Goal: Transaction & Acquisition: Purchase product/service

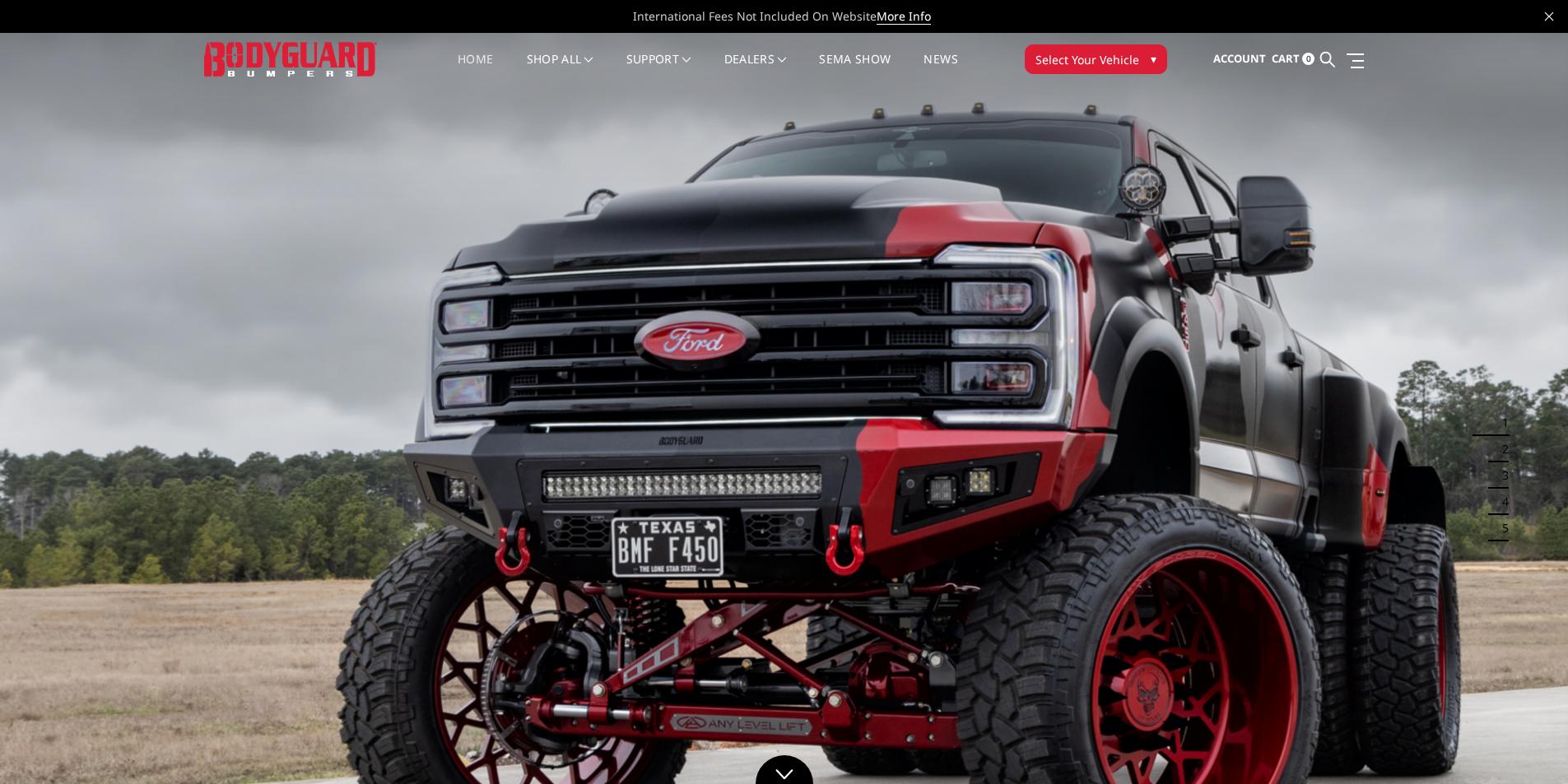
click at [1101, 62] on span "Select Your Vehicle" at bounding box center [1087, 59] width 104 height 17
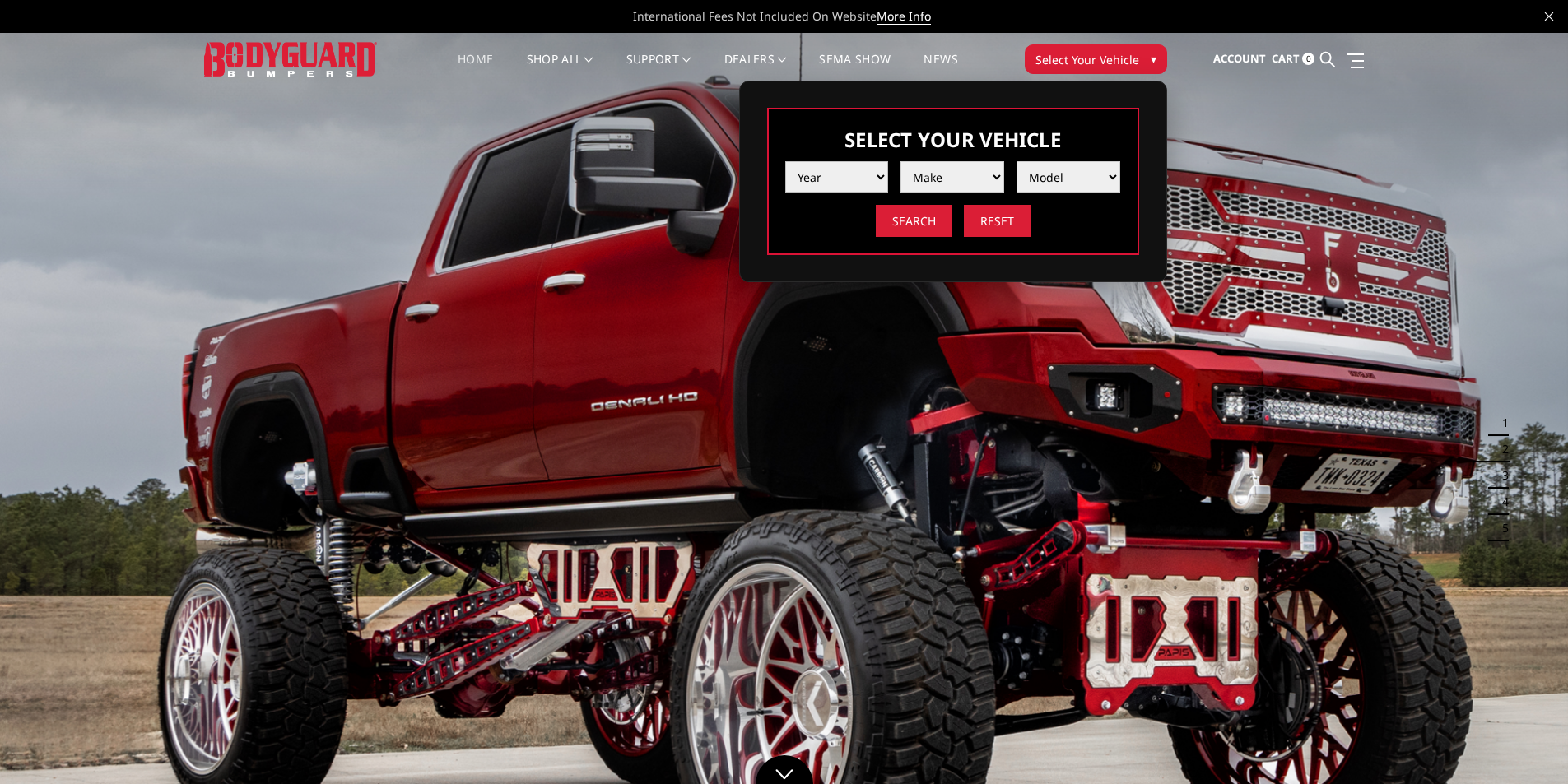
click at [847, 177] on select "Year 2025 2024 2023 2022 2021 2020 2019 2018 2017 2016 2015 2014 2013 2012 2011…" at bounding box center [836, 177] width 104 height 31
select select "yr_2018"
click at [785, 161] on select "Year 2025 2024 2023 2022 2021 2020 2019 2018 2017 2016 2015 2014 2013 2012 2011…" at bounding box center [836, 177] width 104 height 31
click at [946, 173] on select "Make Chevrolet Ford GMC Nissan Ram Toyota" at bounding box center [952, 177] width 104 height 31
select select "mk_gmc"
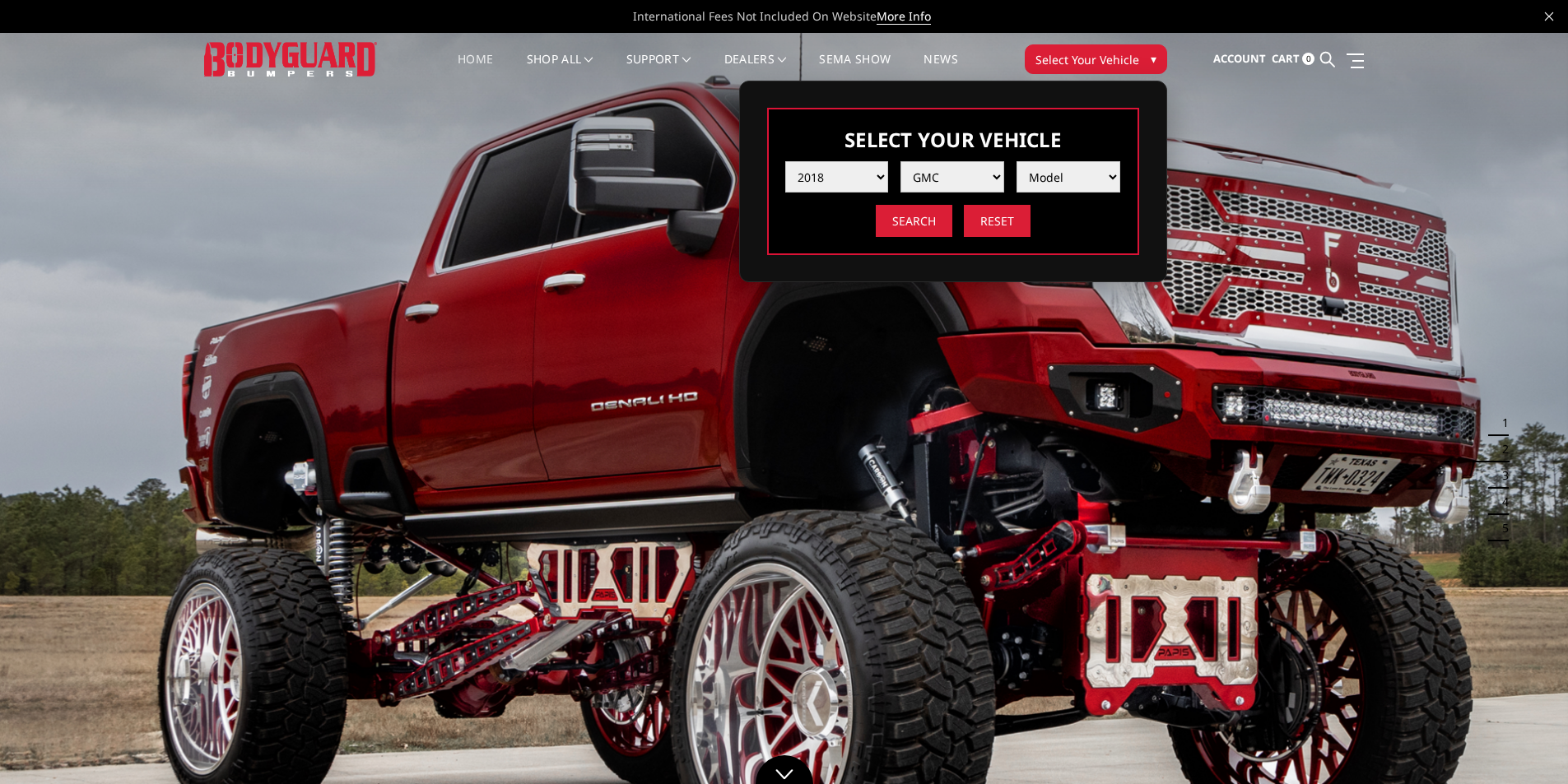
click at [901, 161] on select "Make Chevrolet Ford GMC Nissan Ram Toyota" at bounding box center [952, 177] width 104 height 31
click at [1054, 177] on select "Model Canyon Sierra 1500 Sierra 2500 / 3500 Yukon 1500" at bounding box center [1068, 177] width 104 height 31
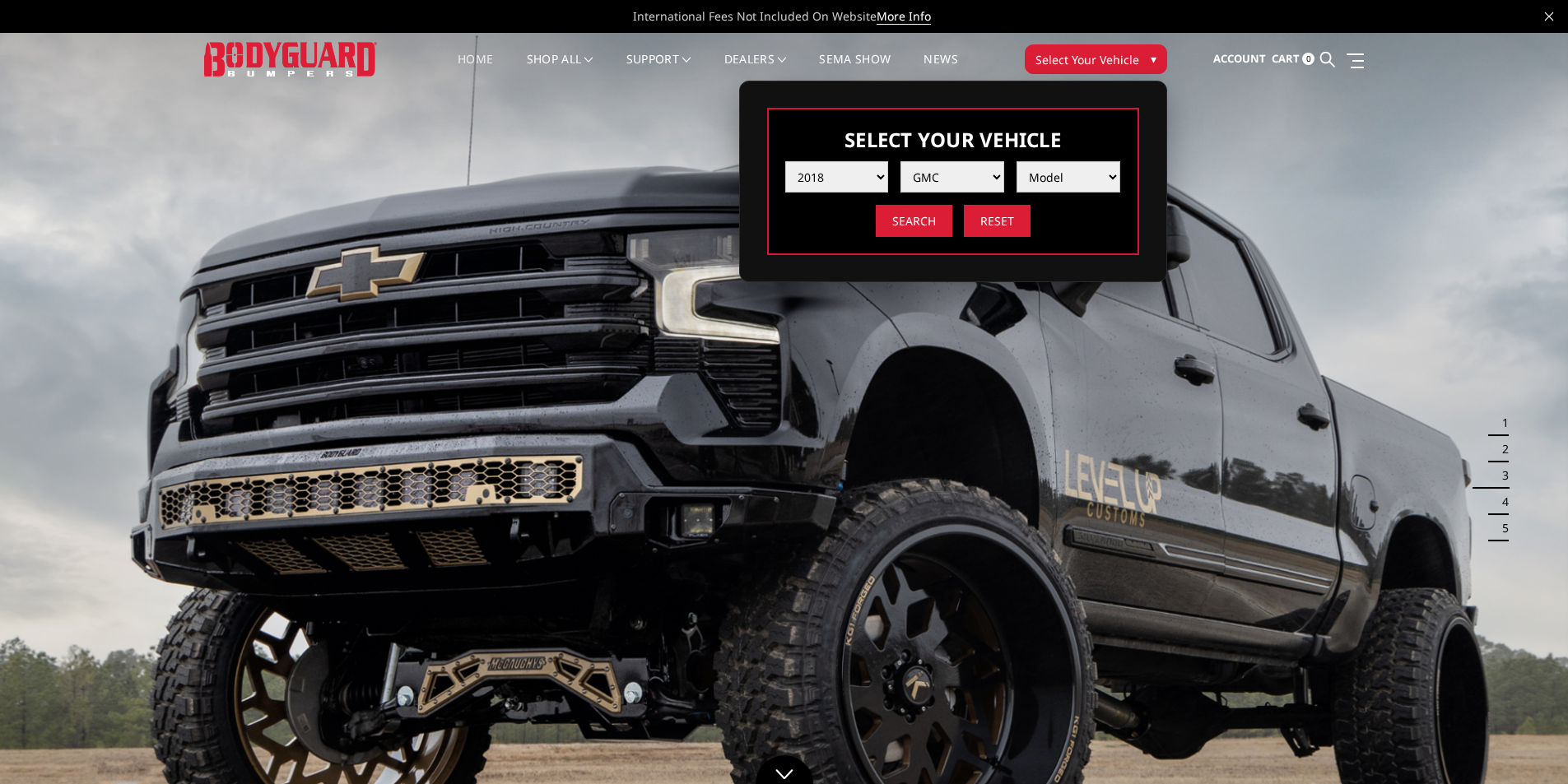
select select "md_sierra-2500-3500"
click at [1016, 161] on select "Model Canyon Sierra 1500 Sierra 2500 / 3500 Yukon 1500" at bounding box center [1068, 177] width 104 height 31
click at [930, 232] on input "Search" at bounding box center [914, 220] width 76 height 32
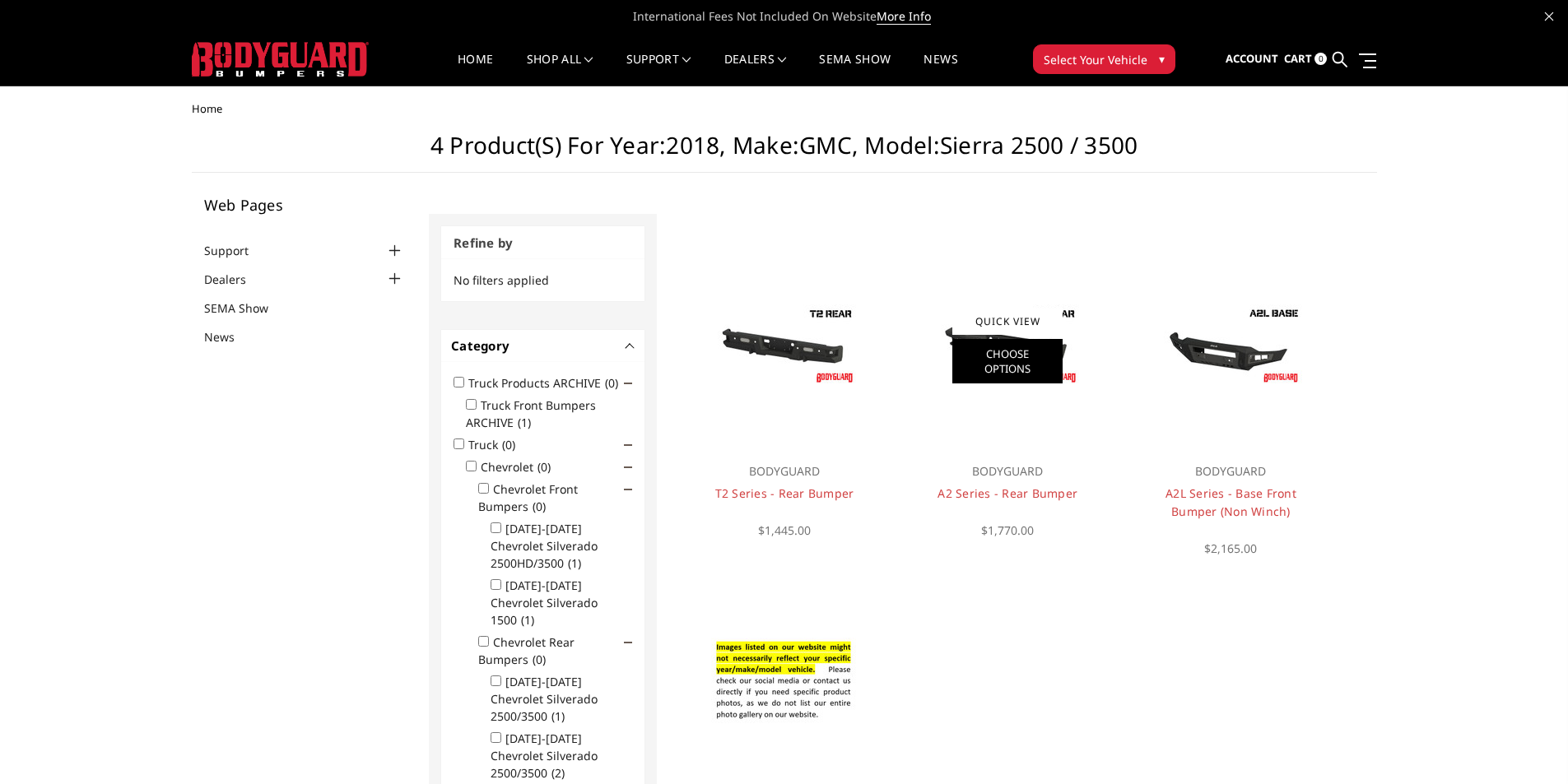
click at [998, 349] on link "Choose Options" at bounding box center [1007, 361] width 111 height 45
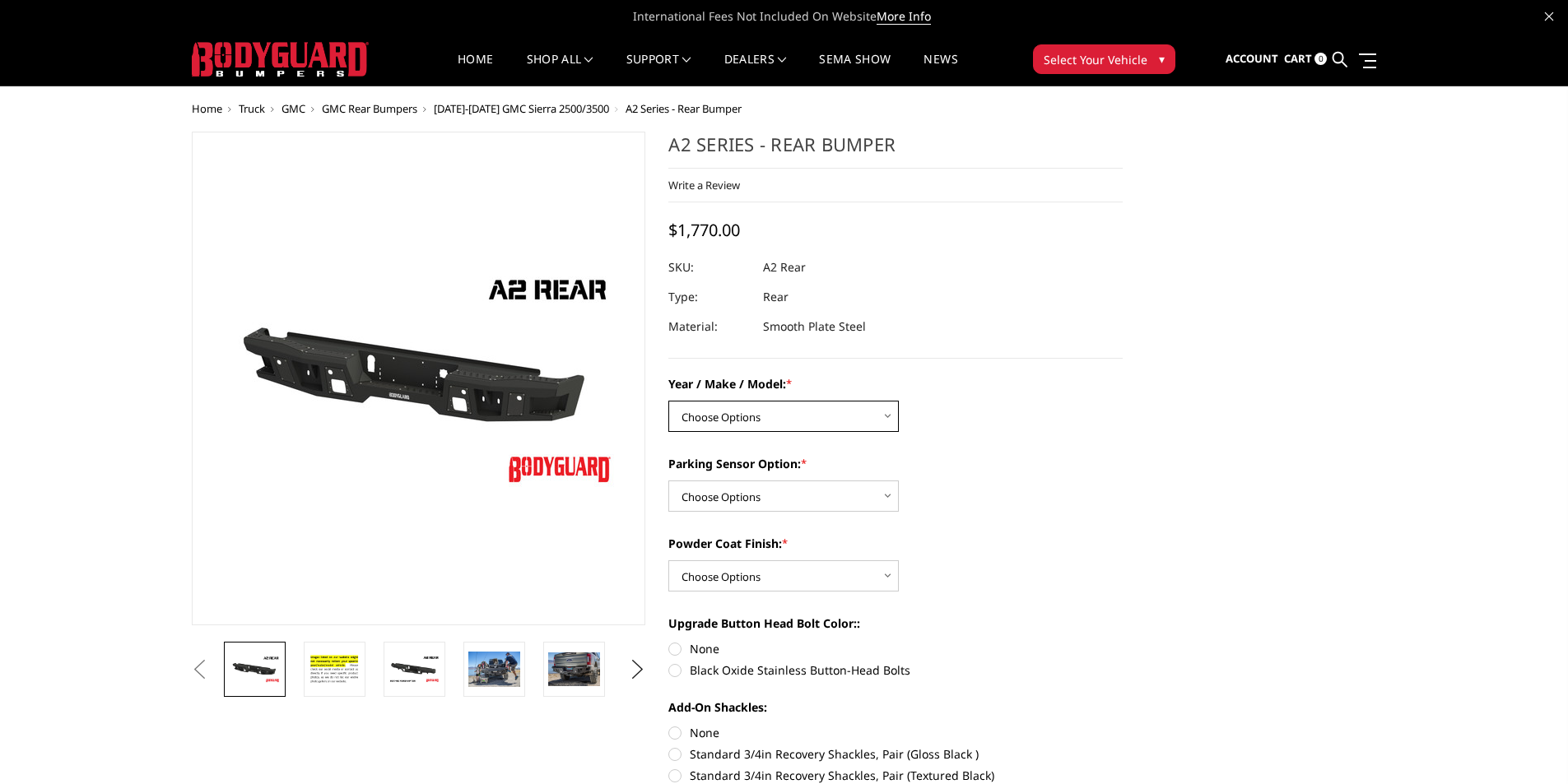
click at [835, 420] on select "Choose Options Chevrolet/GMC 20-24 2500 / 3500 Chevrolet/GMC 15-19 2500 / 3500 …" at bounding box center [783, 416] width 231 height 31
select select "1606"
click at [668, 401] on select "Choose Options Chevrolet/GMC 20-24 2500 / 3500 Chevrolet/GMC 15-19 2500 / 3500 …" at bounding box center [783, 416] width 231 height 31
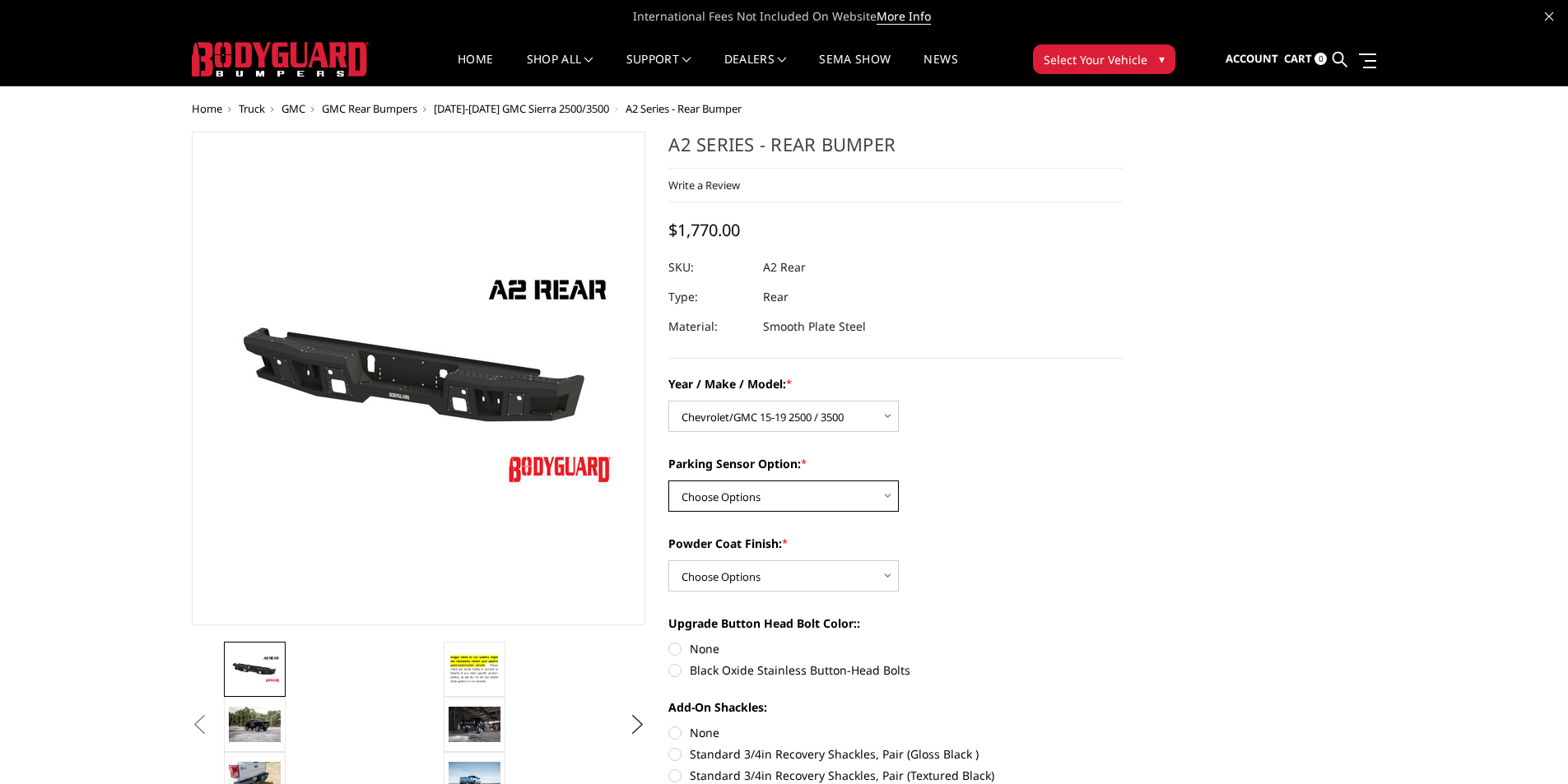
click at [825, 498] on select "Choose Options Yes - With sensor cutouts No - Without sensor cutouts" at bounding box center [783, 496] width 231 height 31
select select "564"
click at [668, 480] on select "Choose Options Yes - With sensor cutouts No - Without sensor cutouts" at bounding box center [783, 496] width 231 height 31
click at [859, 573] on select "Choose Options Bare metal (included) Texture black powder coat" at bounding box center [783, 576] width 231 height 31
select select "549"
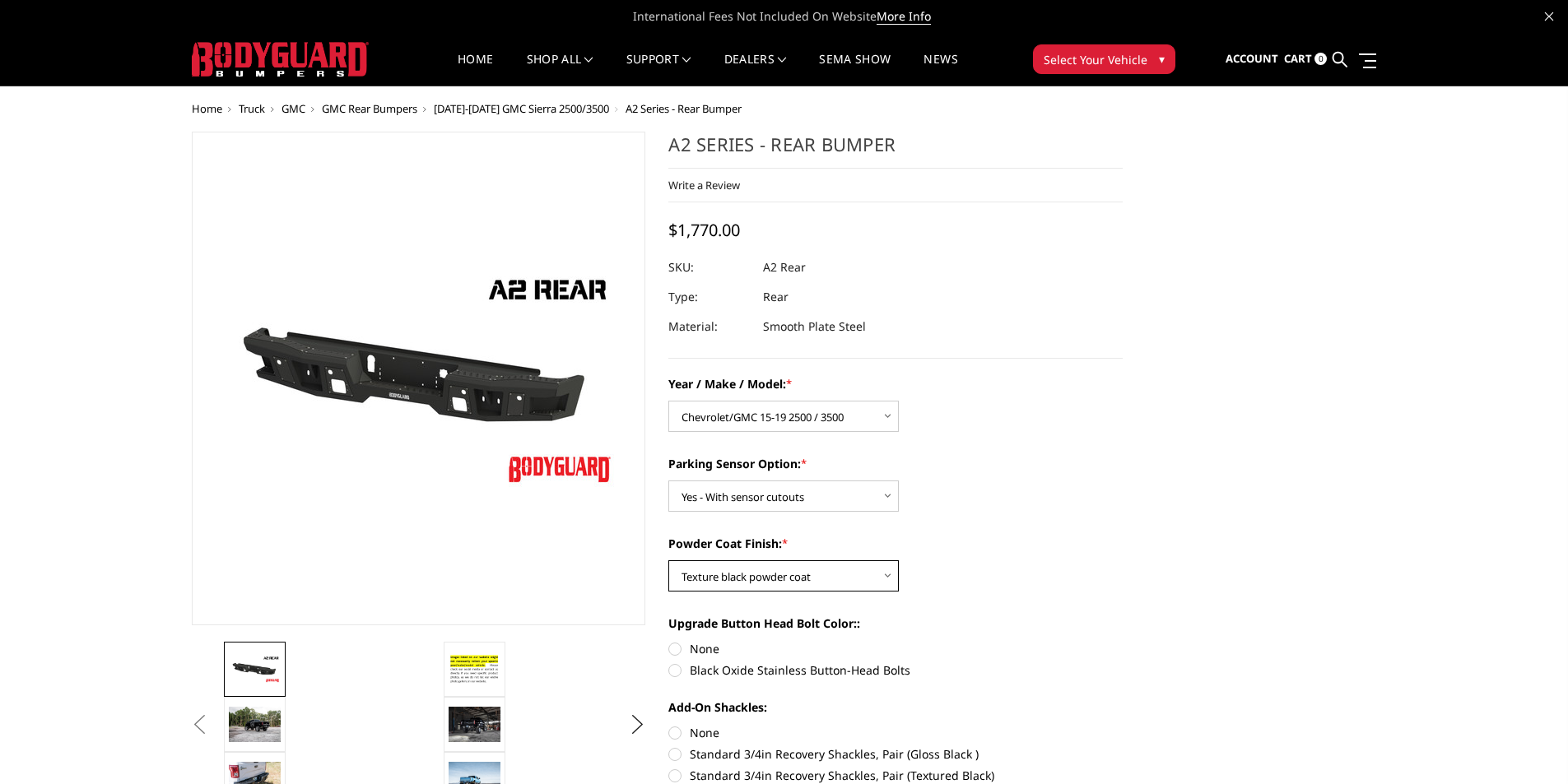
click at [668, 560] on select "Choose Options Bare metal (included) Texture black powder coat" at bounding box center [783, 576] width 231 height 31
